Goal: Check status: Check status

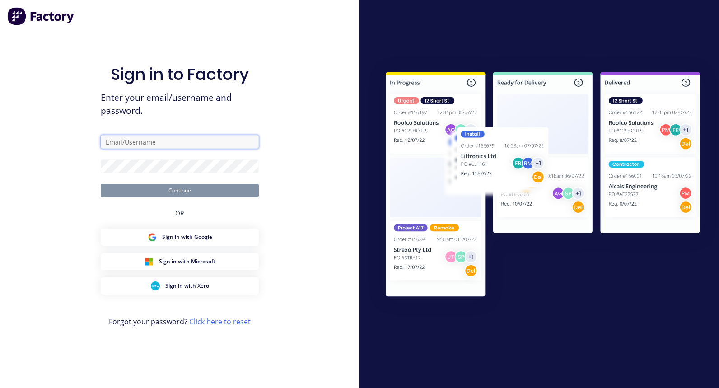
type input "[PERSON_NAME][EMAIL_ADDRESS][DOMAIN_NAME]"
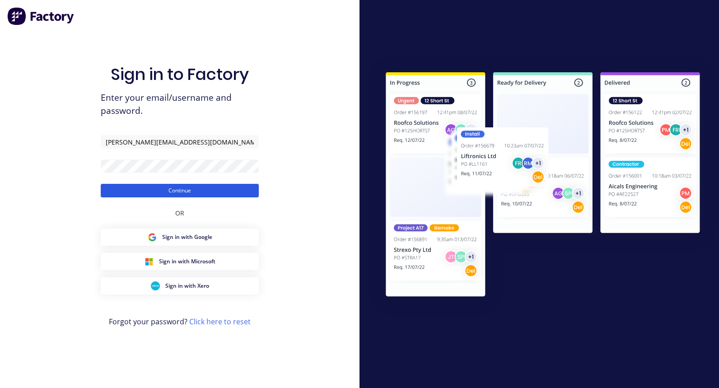
click at [147, 184] on button "Continue" at bounding box center [180, 191] width 158 height 14
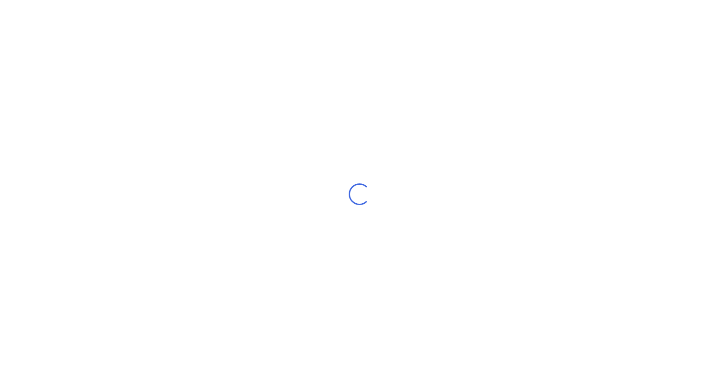
click at [129, 141] on div "Loading..." at bounding box center [359, 194] width 719 height 388
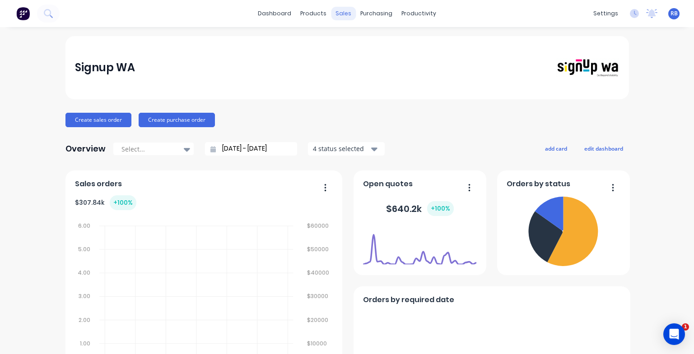
click at [342, 14] on div "sales" at bounding box center [343, 14] width 25 height 14
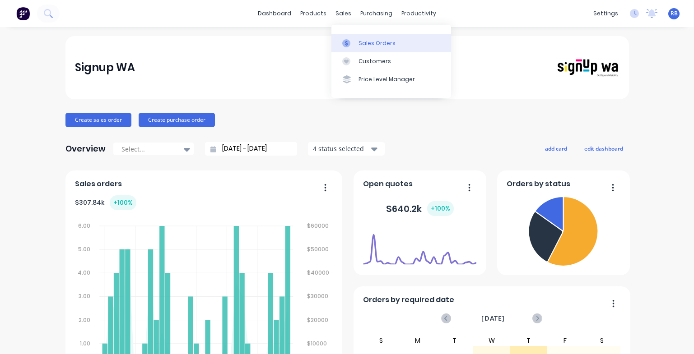
click at [368, 46] on div "Sales Orders" at bounding box center [376, 43] width 37 height 8
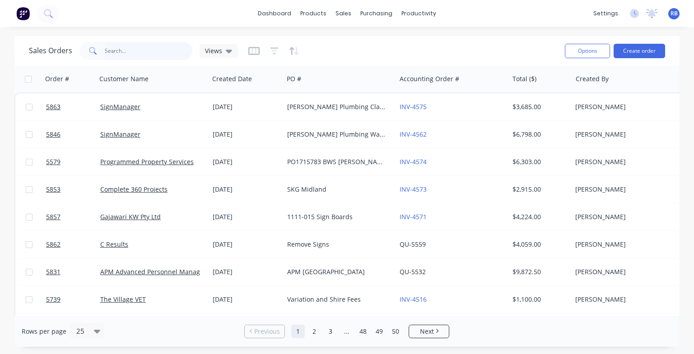
click at [122, 47] on input "text" at bounding box center [149, 51] width 88 height 18
type input "baldivis"
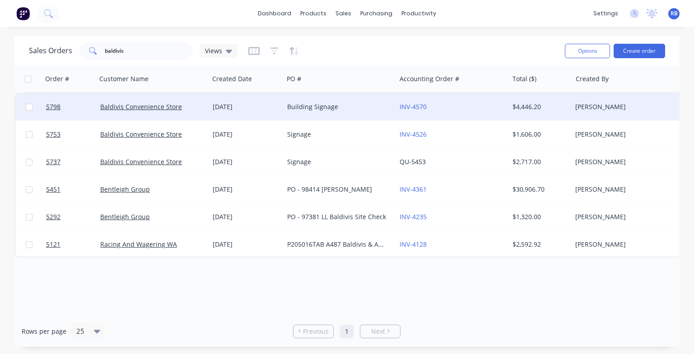
click at [442, 106] on div "INV-4570" at bounding box center [449, 106] width 100 height 9
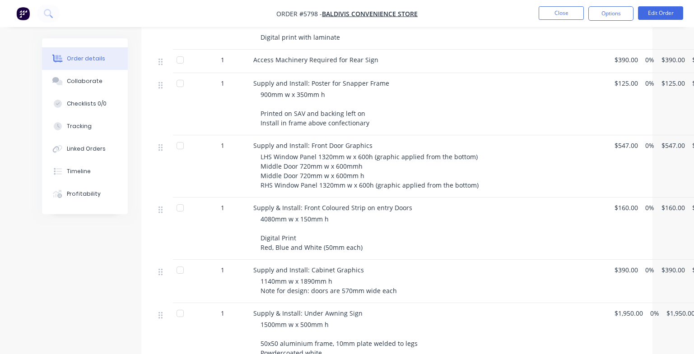
scroll to position [368, 0]
